Goal: Find specific page/section

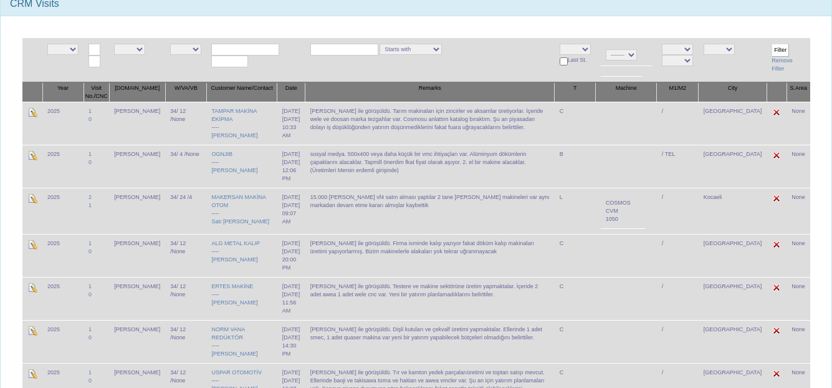
scroll to position [125, 0]
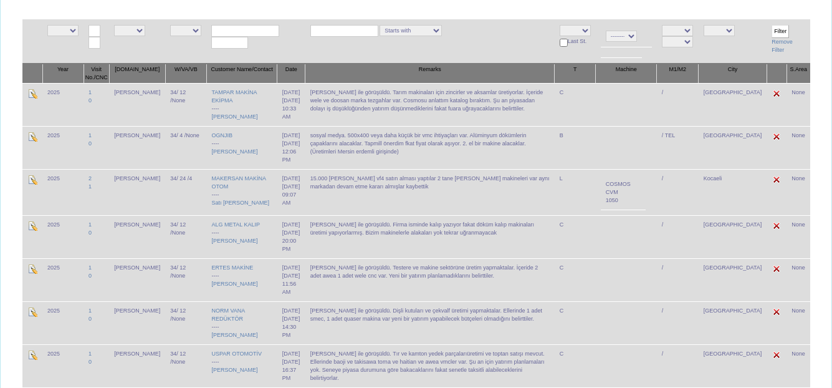
click at [229, 29] on input "text" at bounding box center [245, 31] width 68 height 12
click at [249, 46] on link "SPEED METAL OTOMOTİV" at bounding box center [259, 49] width 108 height 14
type input "SPEED METAL OTOMOTİV"
click at [777, 31] on input "Filter" at bounding box center [780, 31] width 17 height 13
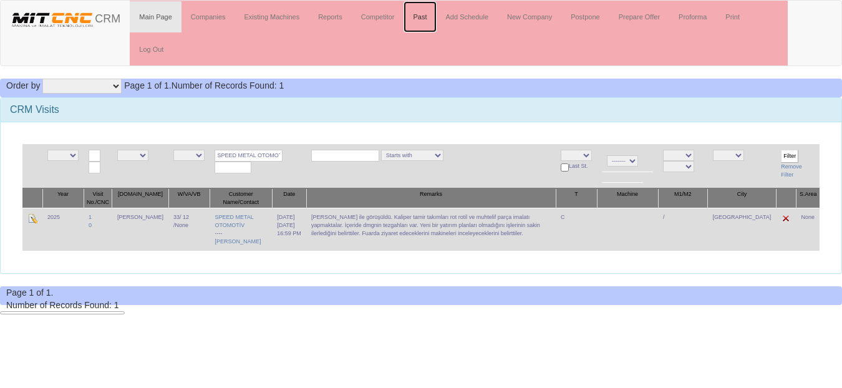
click at [426, 19] on link "Past" at bounding box center [419, 16] width 32 height 31
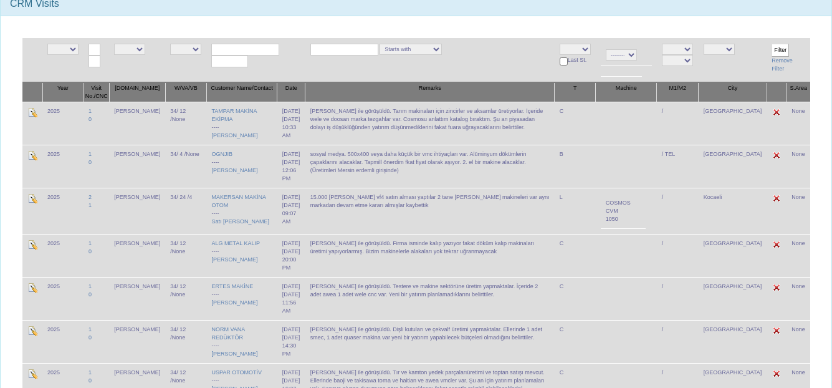
scroll to position [125, 0]
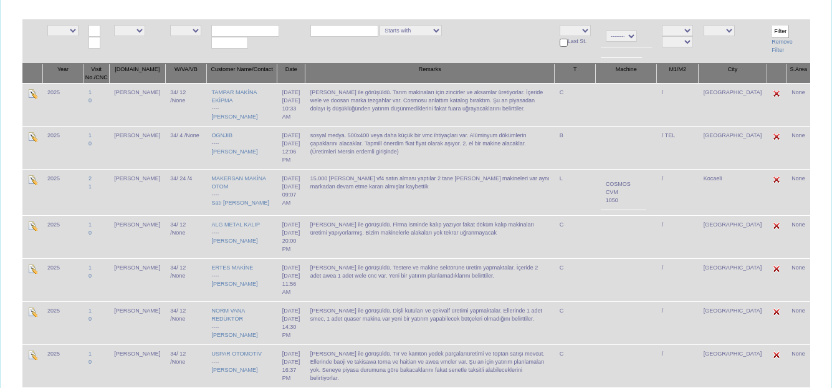
click at [305, 37] on td at bounding box center [255, 41] width 99 height 44
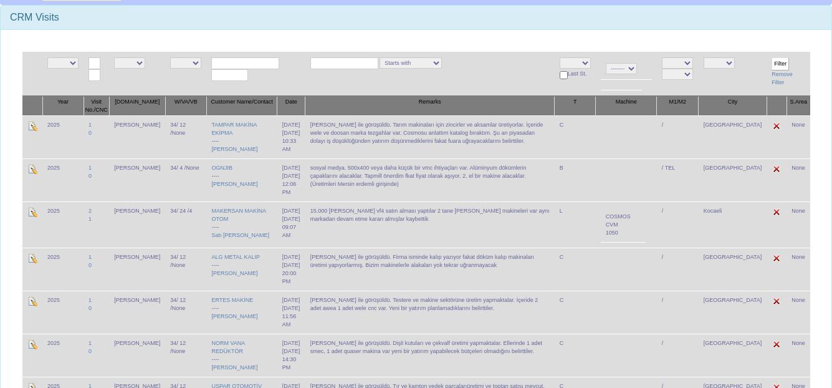
scroll to position [62, 0]
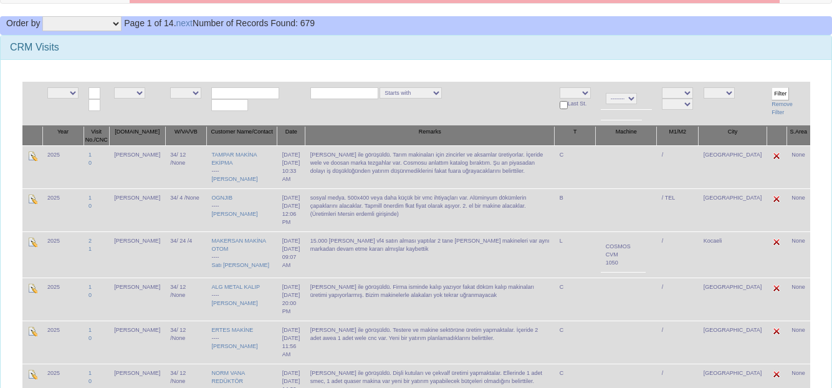
click at [305, 106] on td at bounding box center [255, 104] width 99 height 44
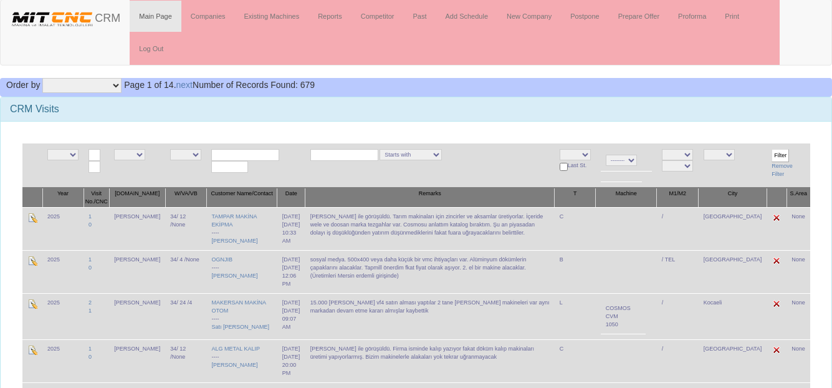
scroll to position [0, 0]
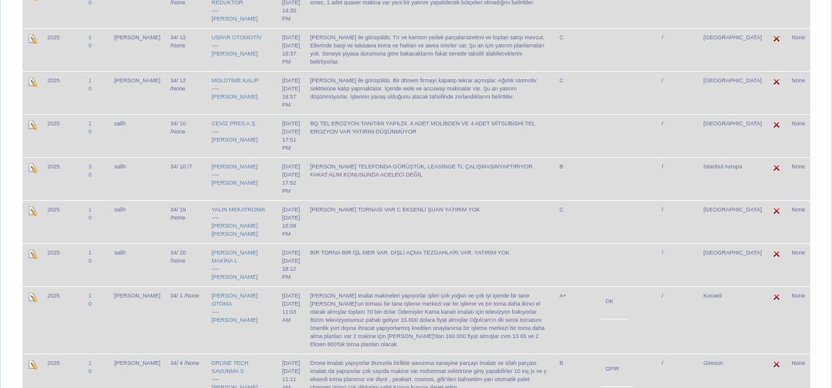
scroll to position [499, 0]
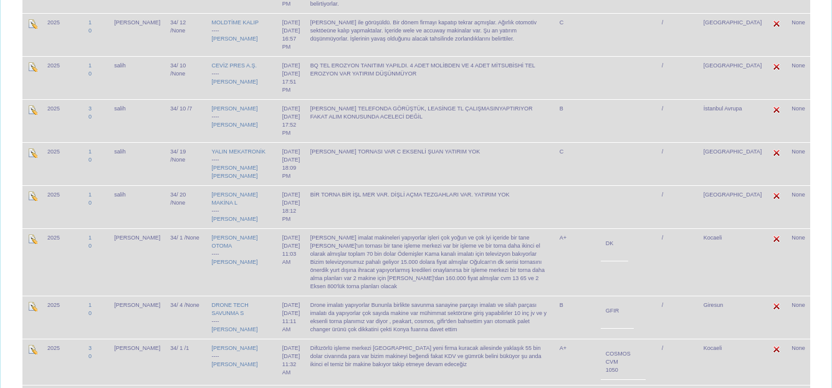
click at [282, 156] on div "25/08/2025, 18:09 PM" at bounding box center [291, 168] width 18 height 24
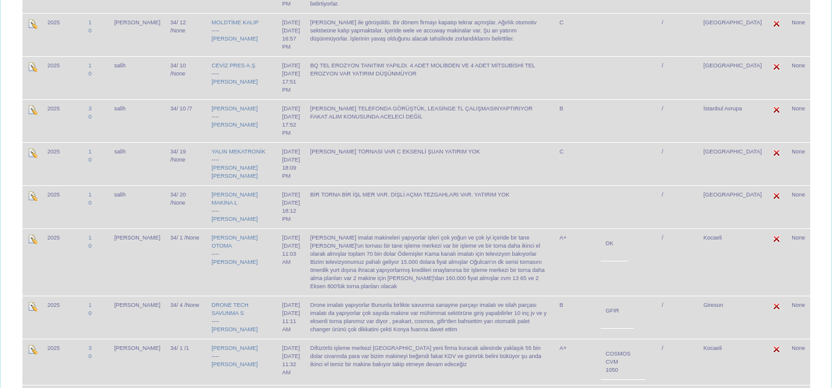
click at [282, 156] on div "25/08/2025, 18:09 PM" at bounding box center [291, 168] width 18 height 24
